Goal: Task Accomplishment & Management: Use online tool/utility

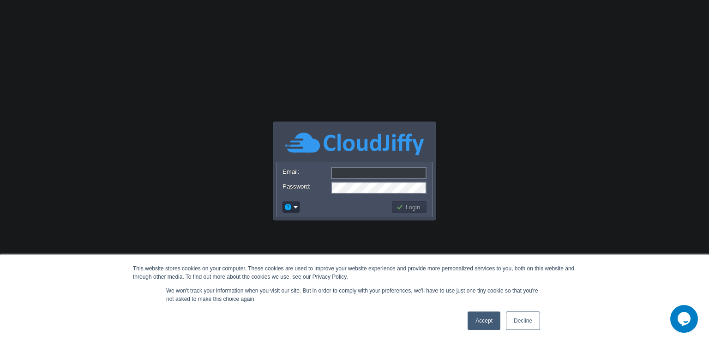
click at [364, 169] on input "Email:" at bounding box center [379, 173] width 96 height 12
type input "[EMAIL_ADDRESS][DOMAIN_NAME]"
click at [408, 206] on button "Login" at bounding box center [409, 207] width 27 height 8
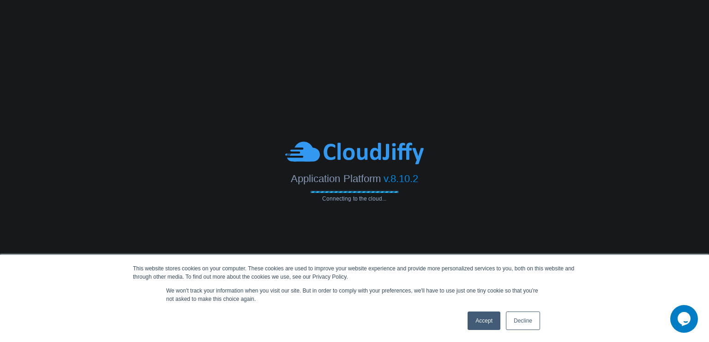
click at [487, 315] on link "Accept" at bounding box center [484, 320] width 33 height 18
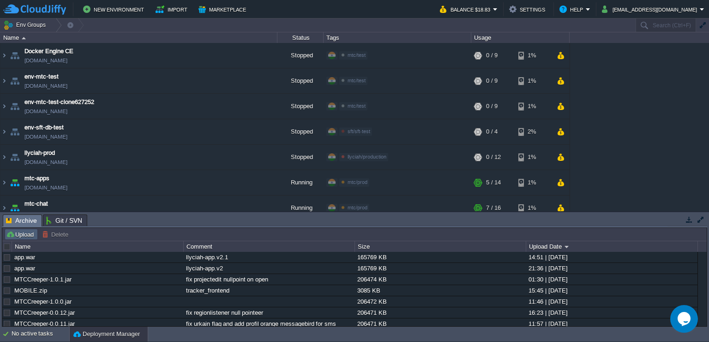
click at [23, 236] on button "Upload" at bounding box center [21, 234] width 30 height 8
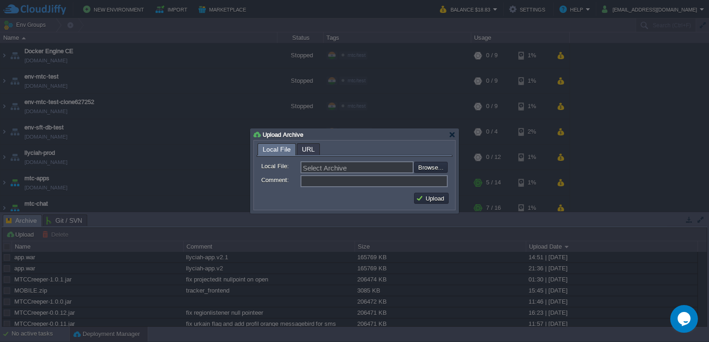
click at [306, 152] on span "URL" at bounding box center [308, 149] width 13 height 11
click at [319, 167] on input "URL:" at bounding box center [374, 167] width 147 height 12
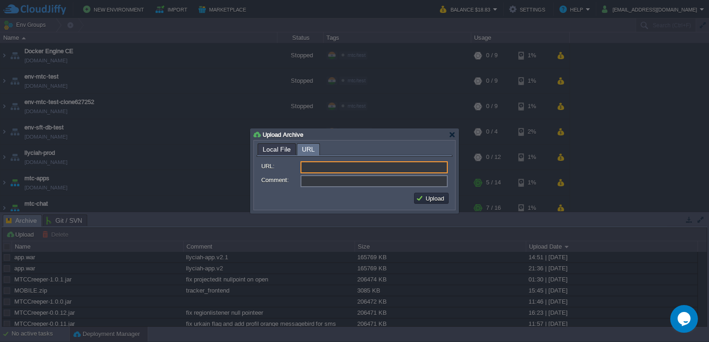
paste input "[URL][DOMAIN_NAME]"
type input "[URL][DOMAIN_NAME]"
click at [320, 181] on input "Comment:" at bounding box center [374, 181] width 147 height 12
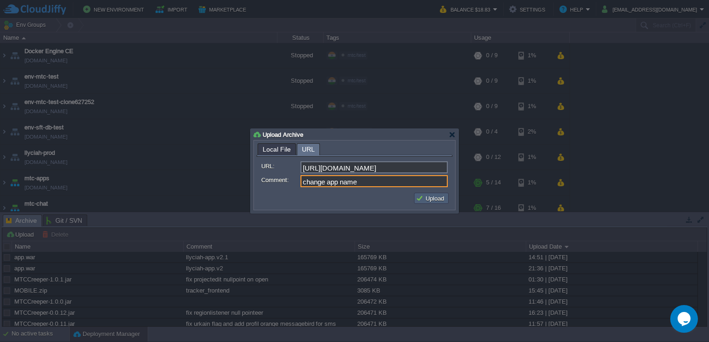
type input "change app name"
click at [420, 197] on button "Upload" at bounding box center [431, 198] width 31 height 8
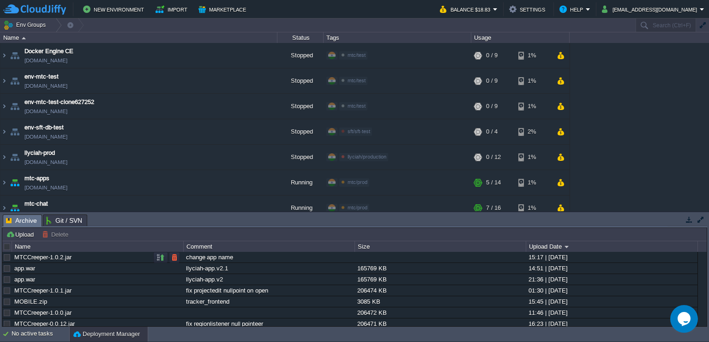
click at [67, 261] on link "MTCCreeper-1.0.2.jar" at bounding box center [42, 257] width 57 height 7
click at [177, 261] on button "button" at bounding box center [174, 257] width 8 height 8
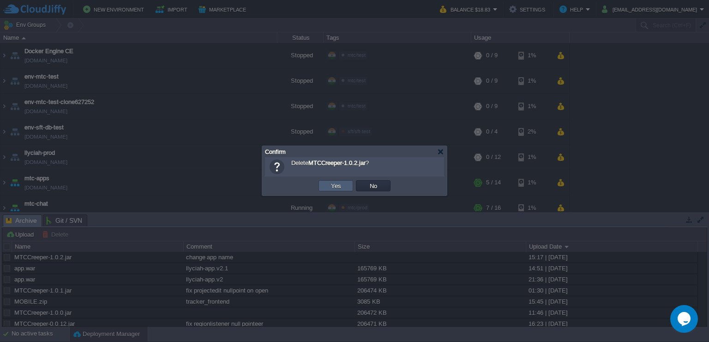
click at [340, 191] on td "Yes" at bounding box center [336, 185] width 35 height 11
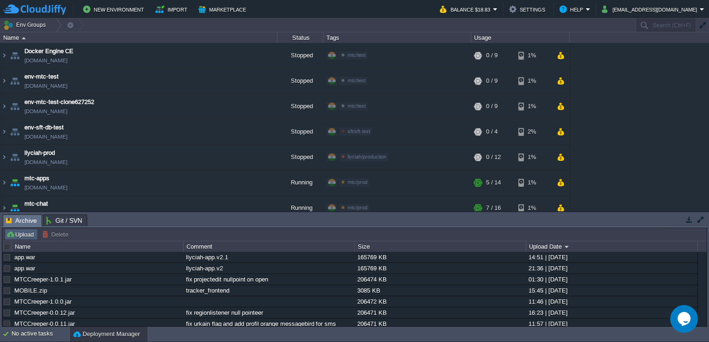
click at [23, 237] on button "Upload" at bounding box center [21, 234] width 30 height 8
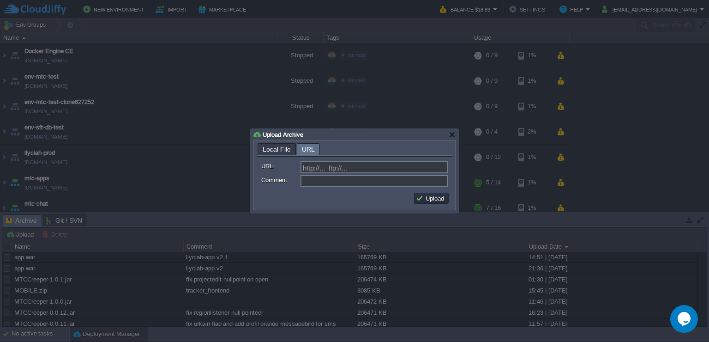
click at [308, 150] on span "URL" at bounding box center [308, 150] width 13 height 12
click at [330, 165] on input "URL:" at bounding box center [374, 167] width 147 height 12
paste input "[URL][DOMAIN_NAME]"
type input "[URL][DOMAIN_NAME]"
click at [349, 186] on input "Comment:" at bounding box center [374, 181] width 147 height 12
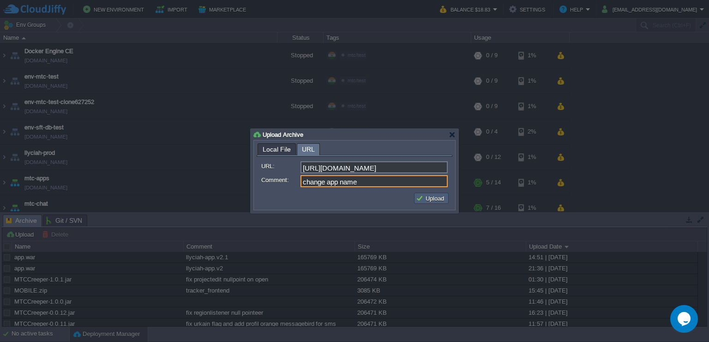
type input "change app name"
click at [433, 199] on button "Upload" at bounding box center [431, 198] width 31 height 8
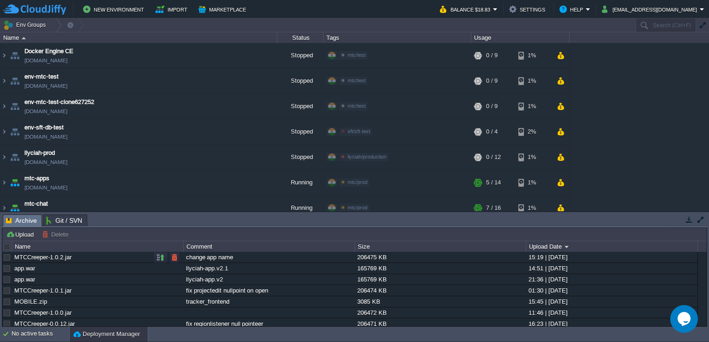
click at [8, 256] on div at bounding box center [7, 257] width 8 height 8
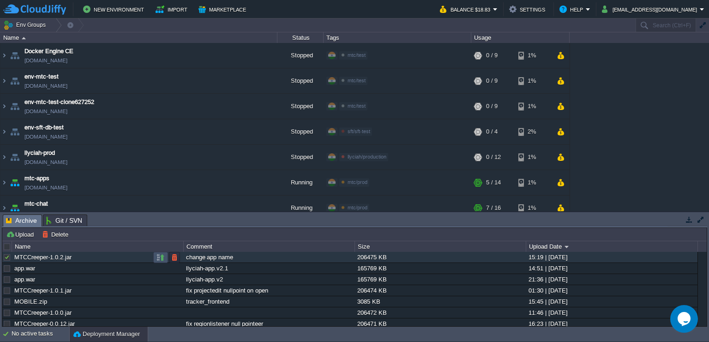
click at [159, 257] on button "button" at bounding box center [161, 257] width 8 height 8
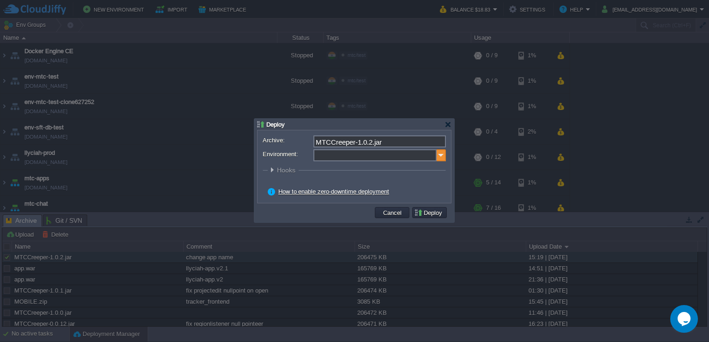
click at [440, 157] on img at bounding box center [441, 155] width 9 height 12
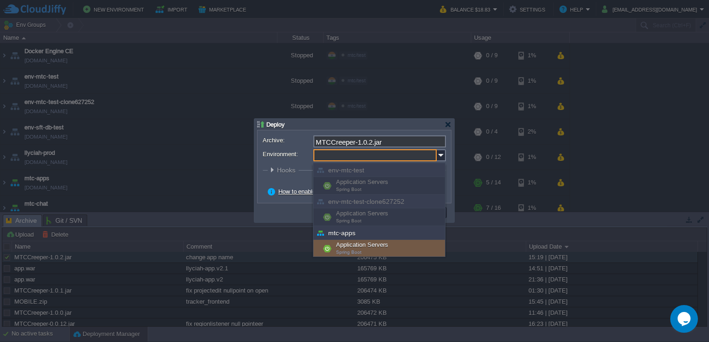
click at [375, 248] on div "Application Servers Spring Boot" at bounding box center [380, 249] width 132 height 18
type input "Application Servers (mtc-apps)"
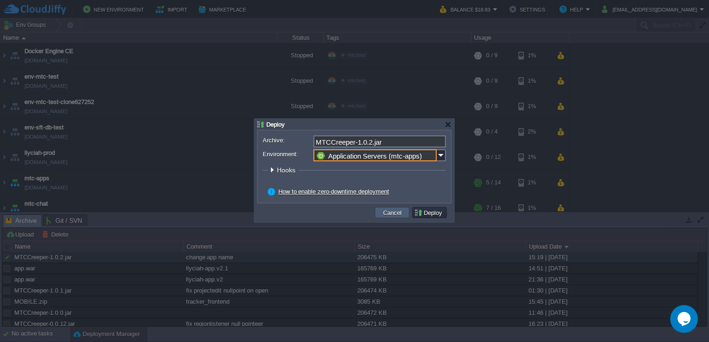
click at [396, 217] on button "Cancel" at bounding box center [393, 212] width 24 height 8
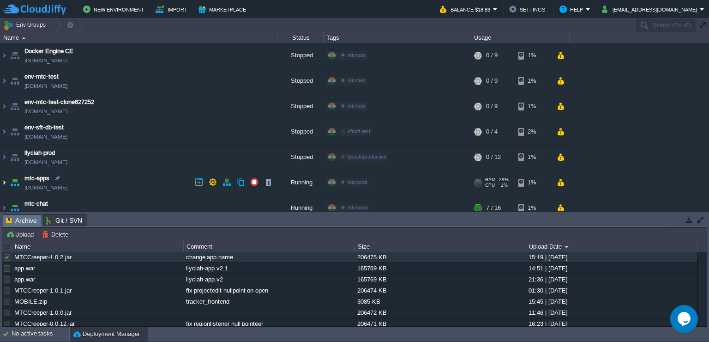
click at [6, 186] on img at bounding box center [3, 182] width 7 height 25
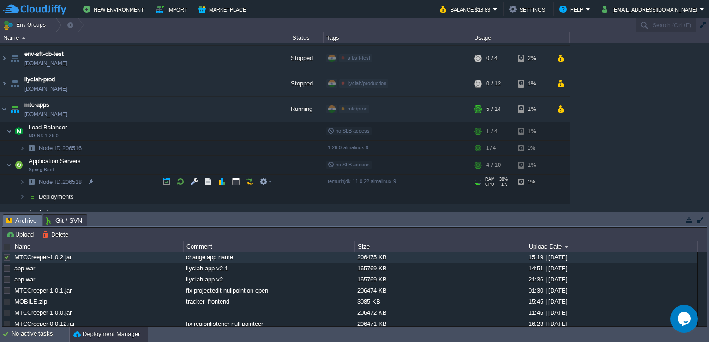
scroll to position [74, 0]
click at [193, 182] on button "button" at bounding box center [194, 180] width 8 height 8
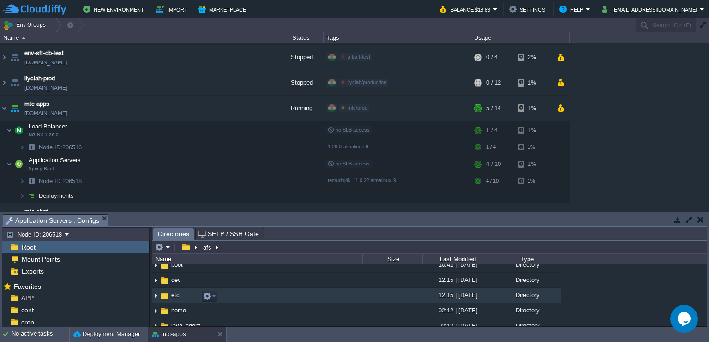
scroll to position [37, 0]
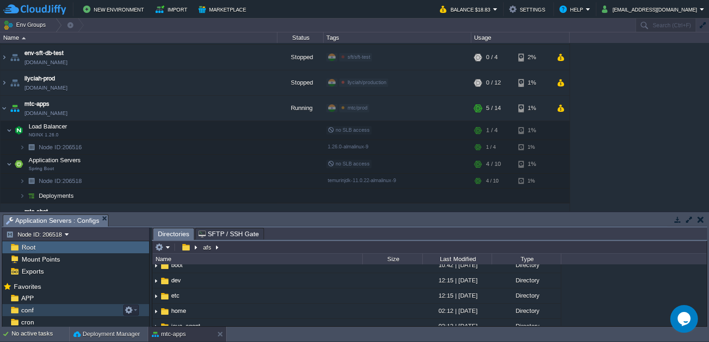
click at [48, 310] on div "conf" at bounding box center [75, 310] width 147 height 12
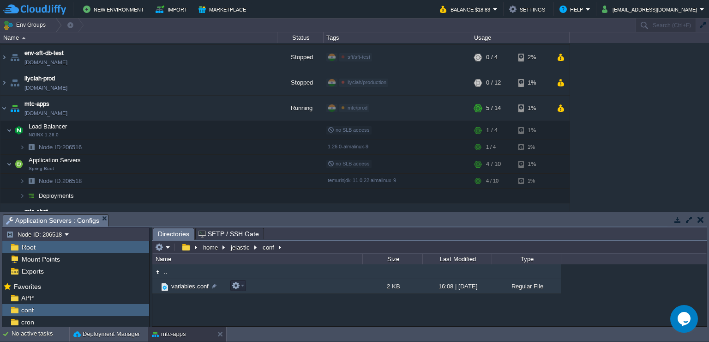
click at [199, 287] on span "variables.conf" at bounding box center [190, 286] width 40 height 8
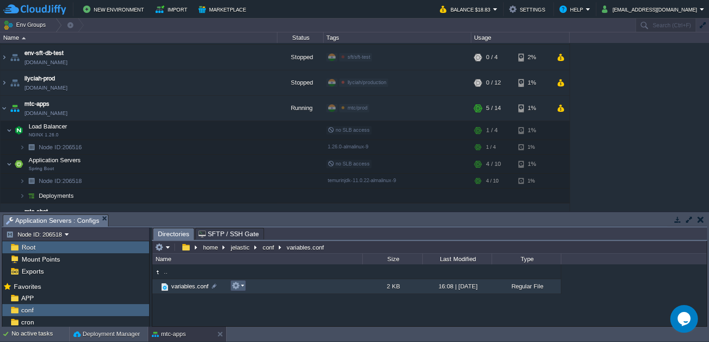
click at [240, 287] on em at bounding box center [238, 285] width 12 height 8
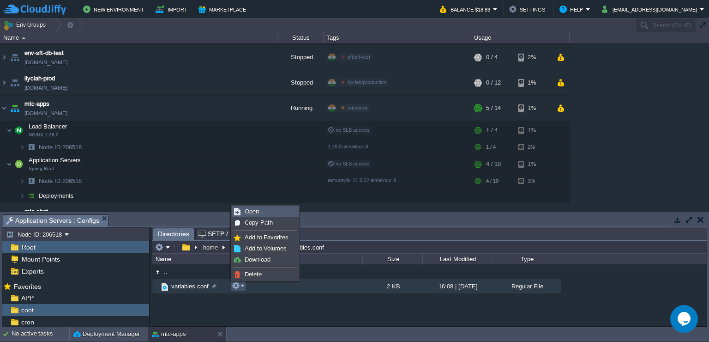
click at [248, 216] on link "Open" at bounding box center [265, 211] width 66 height 10
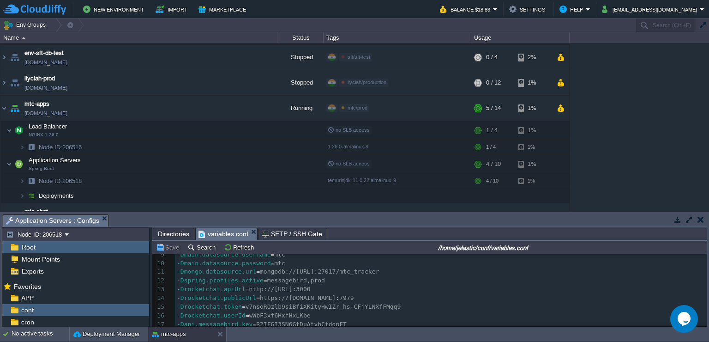
scroll to position [75, 0]
click at [175, 233] on span "Directories" at bounding box center [173, 233] width 31 height 11
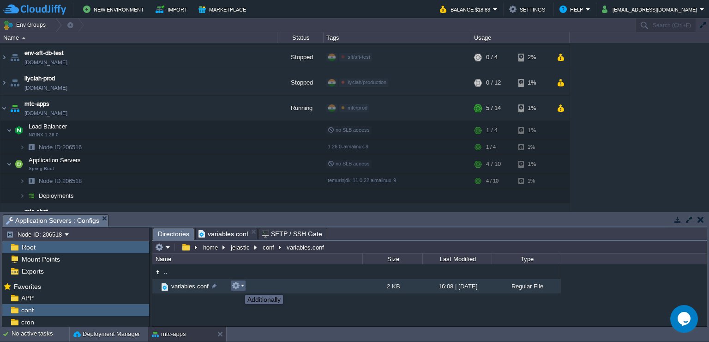
click at [238, 286] on button "button" at bounding box center [236, 285] width 8 height 8
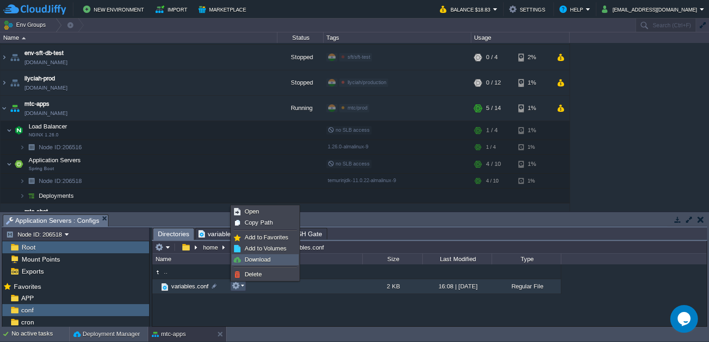
click at [255, 258] on span "Download" at bounding box center [258, 259] width 26 height 7
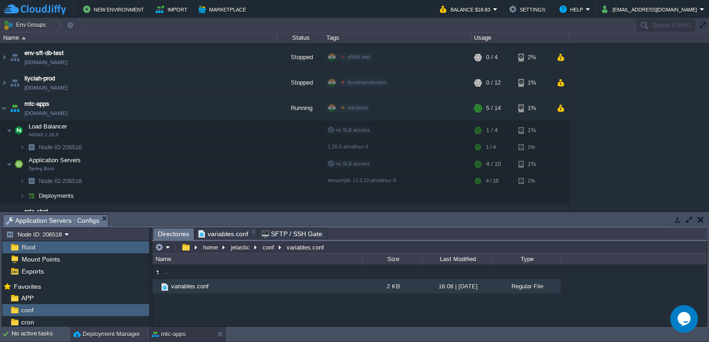
click at [91, 331] on button "Deployment Manager" at bounding box center [106, 333] width 67 height 9
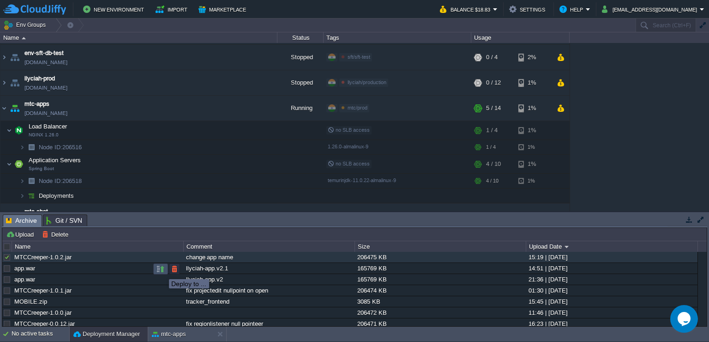
click at [162, 271] on button "button" at bounding box center [161, 269] width 8 height 8
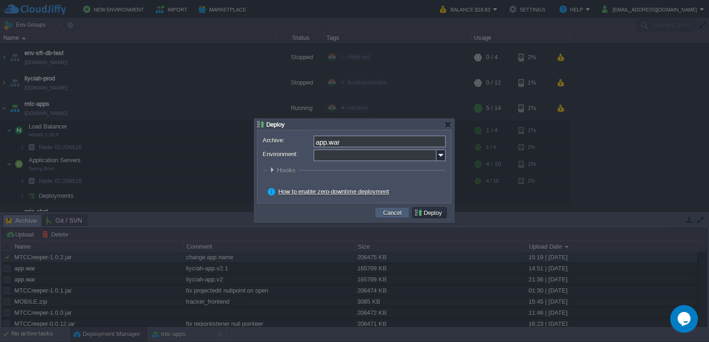
click at [395, 217] on button "Cancel" at bounding box center [393, 212] width 24 height 8
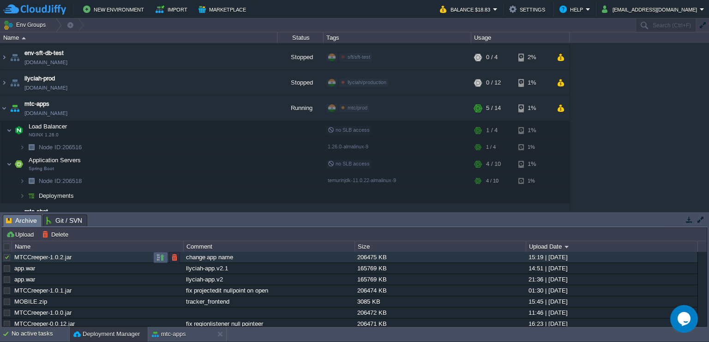
click at [159, 254] on button "button" at bounding box center [161, 257] width 8 height 8
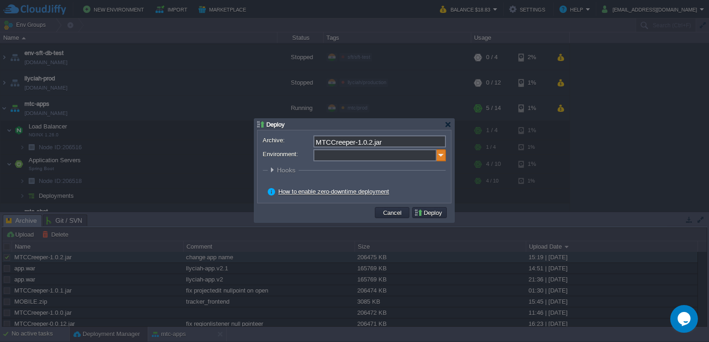
click at [440, 155] on img at bounding box center [441, 155] width 9 height 12
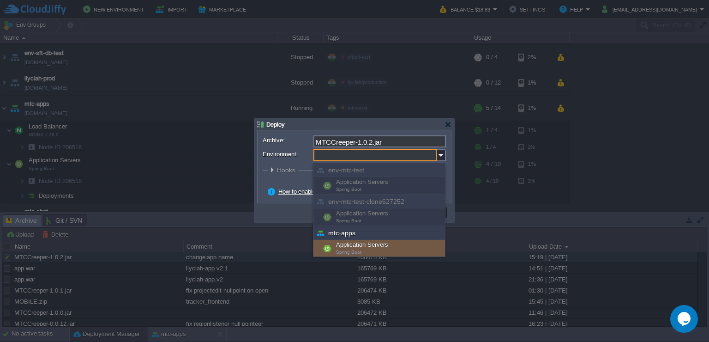
click at [377, 246] on div "Application Servers Spring Boot" at bounding box center [380, 249] width 132 height 18
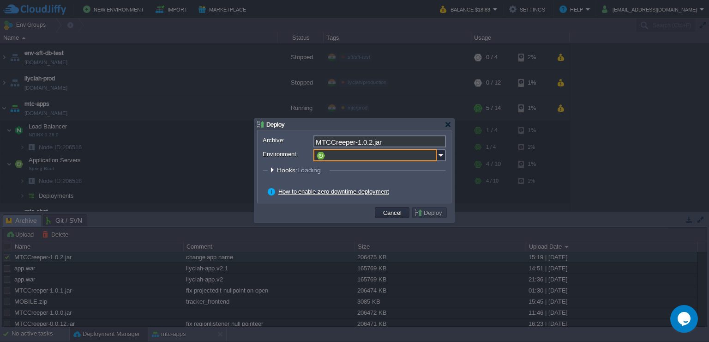
type input "Application Servers (mtc-apps)"
click at [273, 169] on div at bounding box center [272, 169] width 7 height 7
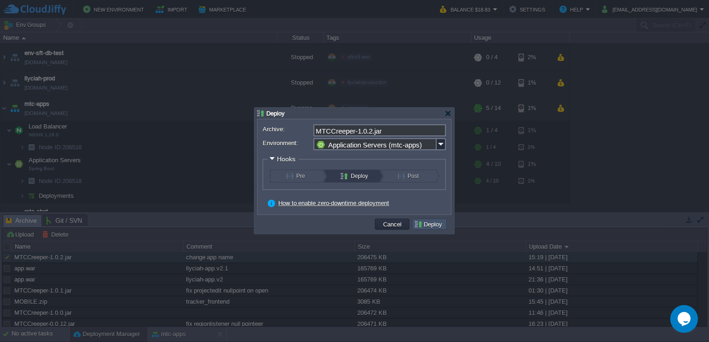
click at [431, 227] on button "Deploy" at bounding box center [429, 224] width 31 height 8
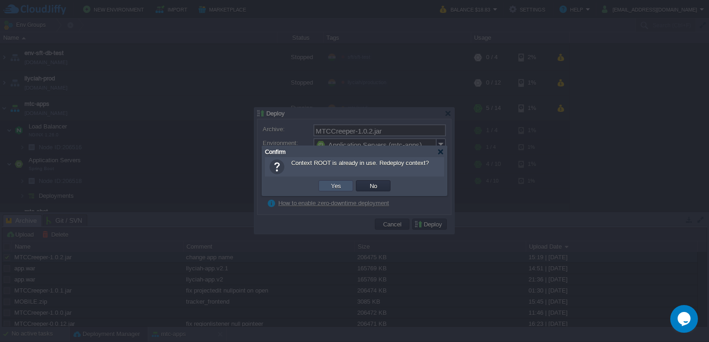
click at [334, 186] on button "Yes" at bounding box center [336, 186] width 16 height 8
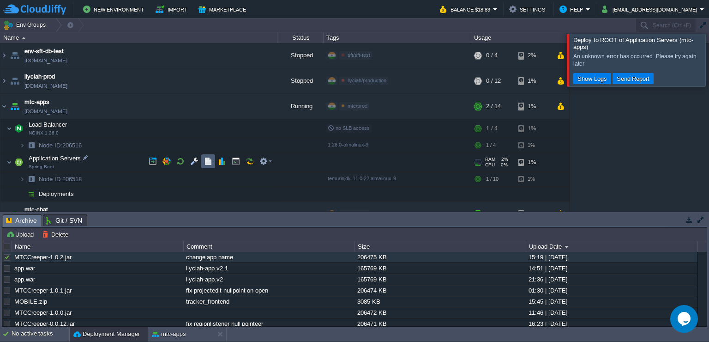
click at [208, 166] on td at bounding box center [208, 161] width 14 height 14
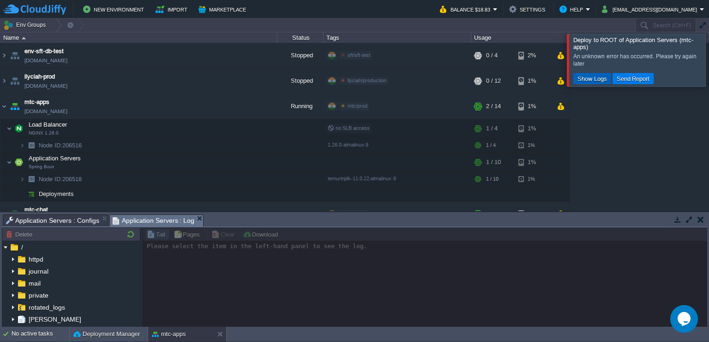
click at [582, 84] on td "Show Logs" at bounding box center [593, 78] width 38 height 11
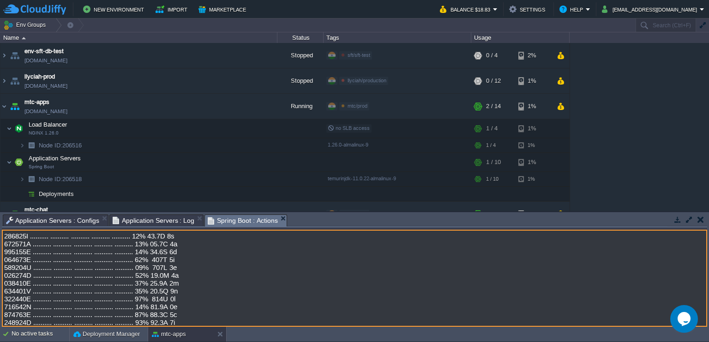
scroll to position [34446, 0]
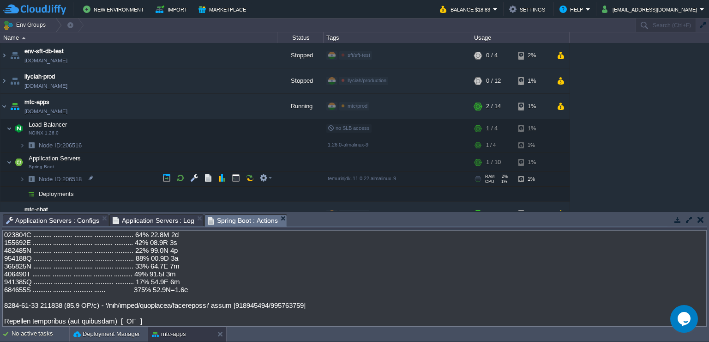
click at [26, 180] on img at bounding box center [31, 179] width 13 height 14
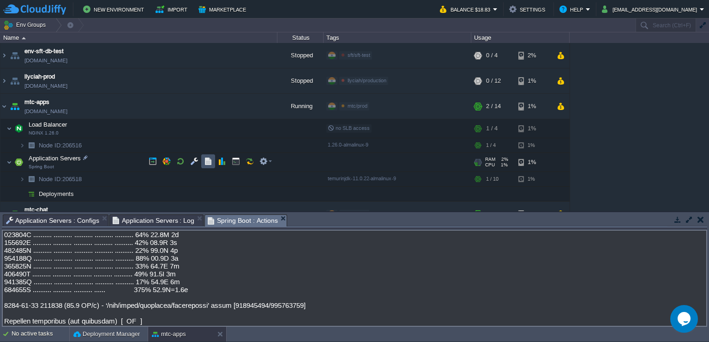
click at [209, 164] on button "button" at bounding box center [208, 161] width 8 height 8
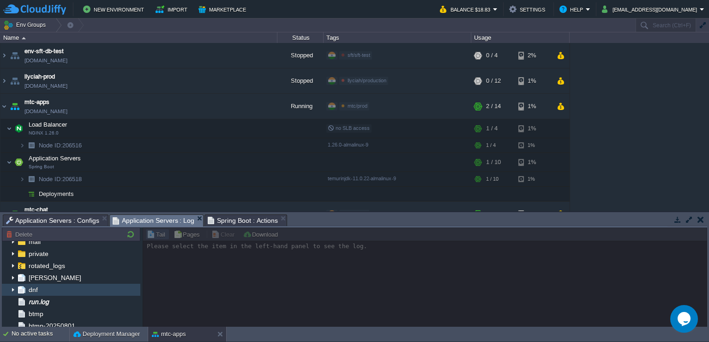
scroll to position [41, 0]
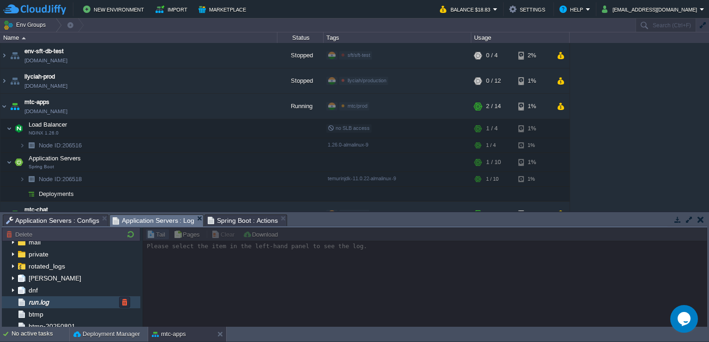
click at [50, 303] on span "run.log" at bounding box center [39, 302] width 24 height 8
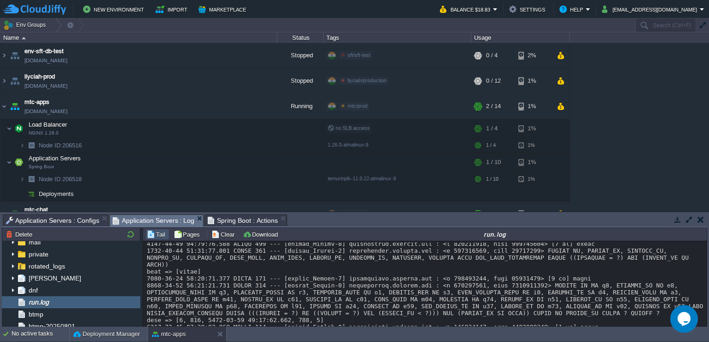
scroll to position [11869, 0]
click at [107, 334] on button "Deployment Manager" at bounding box center [106, 333] width 67 height 9
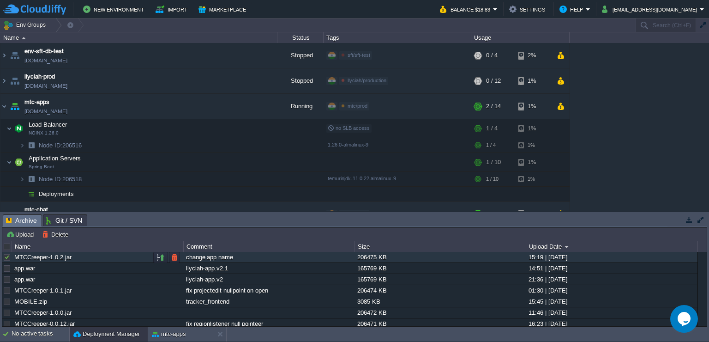
click at [62, 258] on link "MTCCreeper-1.0.2.jar" at bounding box center [42, 257] width 57 height 7
click at [163, 255] on button "button" at bounding box center [161, 257] width 8 height 8
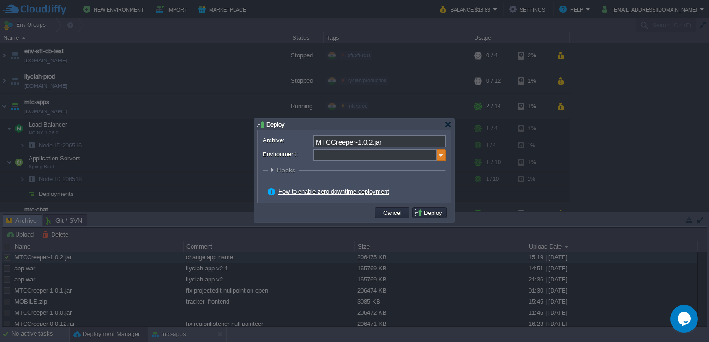
click at [443, 161] on img at bounding box center [441, 155] width 9 height 12
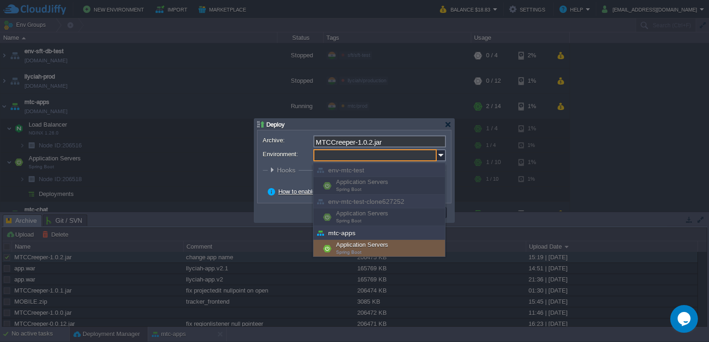
click at [355, 248] on div "Application Servers Spring Boot" at bounding box center [380, 249] width 132 height 18
type input "Application Servers (mtc-apps)"
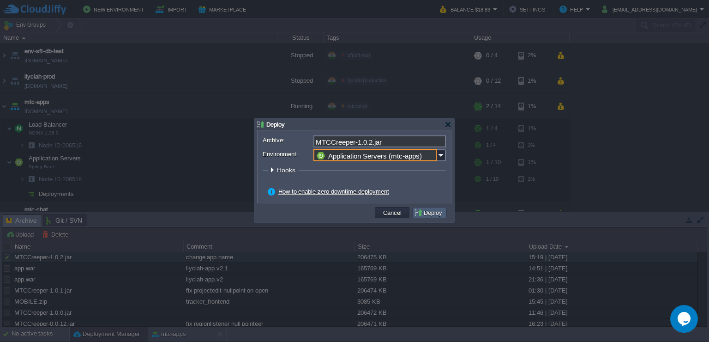
click at [430, 218] on td "Deploy" at bounding box center [429, 212] width 35 height 11
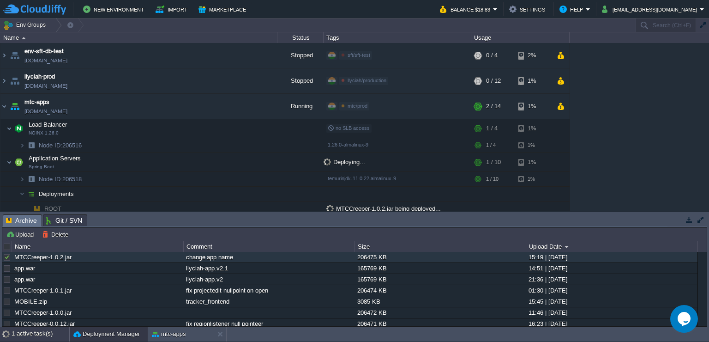
click at [40, 333] on div "1 active task(s)" at bounding box center [41, 334] width 58 height 15
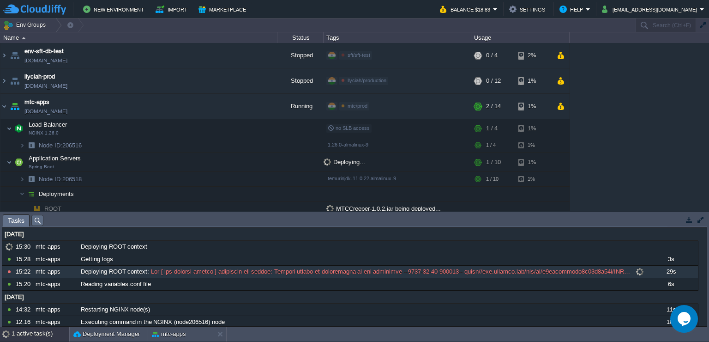
click at [634, 270] on span at bounding box center [640, 271] width 12 height 8
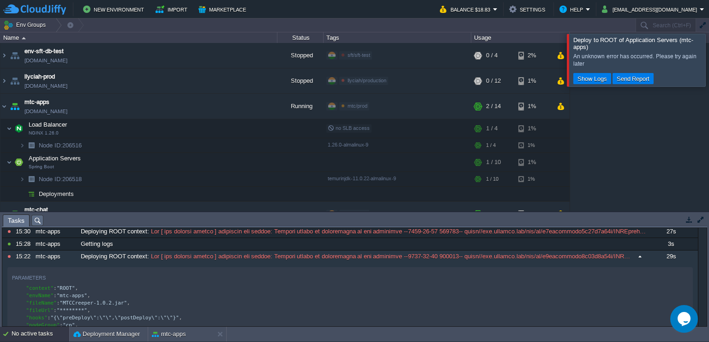
scroll to position [0, 0]
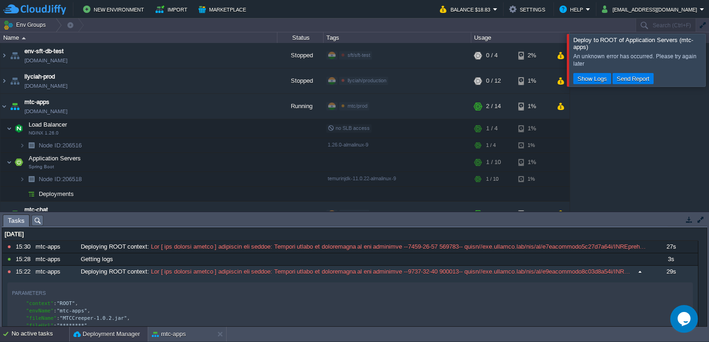
click at [102, 333] on button "Deployment Manager" at bounding box center [106, 333] width 67 height 9
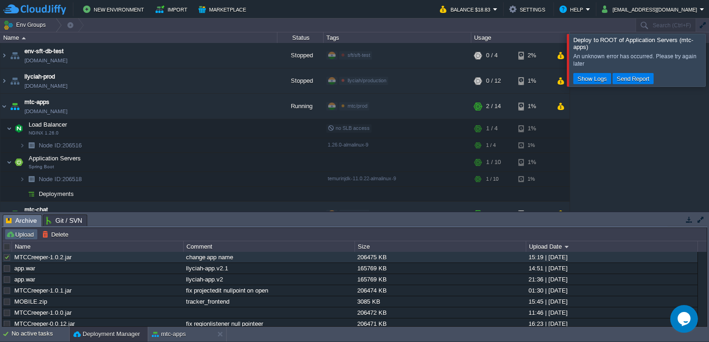
click at [26, 235] on button "Upload" at bounding box center [21, 234] width 30 height 8
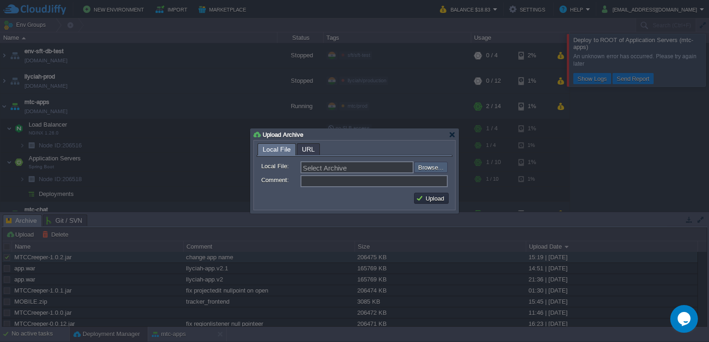
click at [422, 167] on input "file" at bounding box center [389, 167] width 117 height 11
type input "C:\fakepath\MTCCreeper-1.0.2.jar"
type input "MTCCreeper-1.0.2.jar"
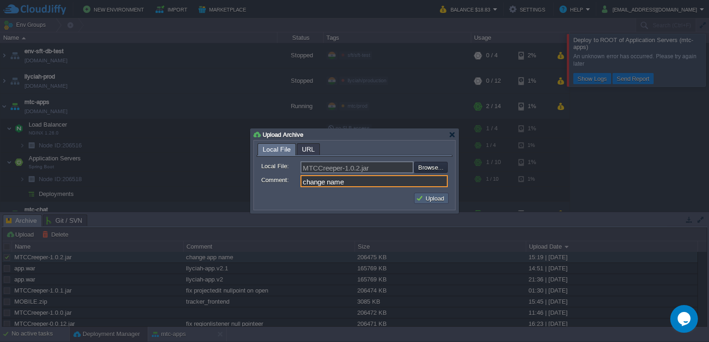
type input "change name"
click at [430, 199] on button "Upload" at bounding box center [431, 198] width 31 height 8
